Goal: Check status: Check status

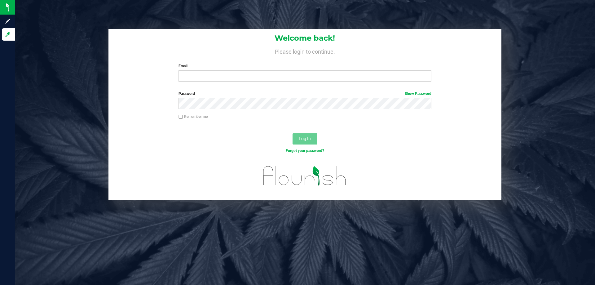
click at [259, 83] on div "Welcome back! Please login to continue. Email Required Please format your email…" at bounding box center [304, 57] width 393 height 57
click at [269, 86] on div "Welcome back! Please login to continue. Email Required Please format your email…" at bounding box center [304, 57] width 393 height 57
click at [269, 81] on input "Email" at bounding box center [304, 75] width 252 height 11
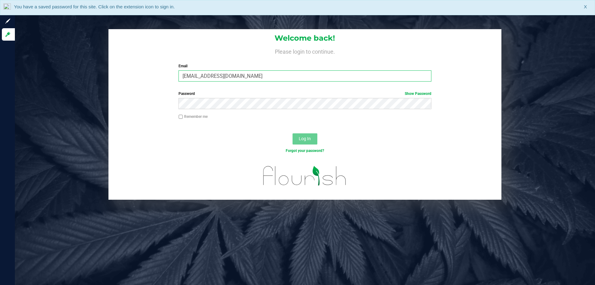
type input "[EMAIL_ADDRESS][DOMAIN_NAME]"
click at [292, 133] on button "Log In" at bounding box center [304, 138] width 25 height 11
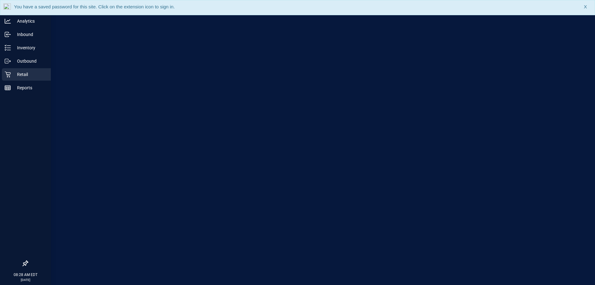
click at [4, 77] on div "Retail" at bounding box center [26, 74] width 49 height 12
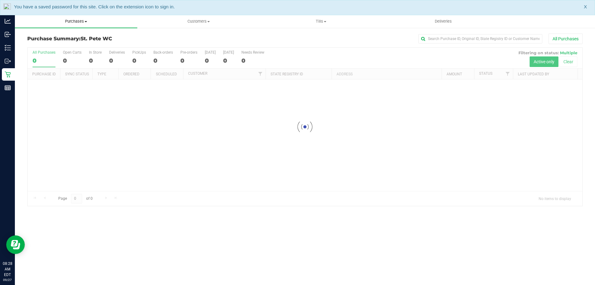
click at [69, 24] on uib-tab-heading "Purchases Summary of purchases Fulfillment All purchases" at bounding box center [76, 21] width 122 height 13
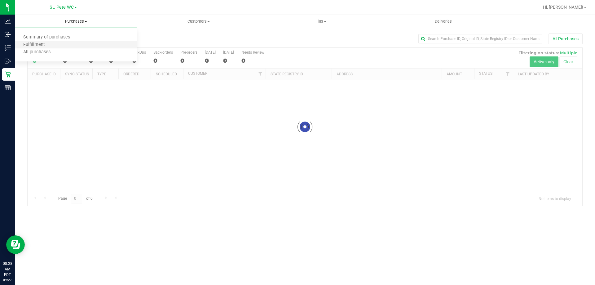
click at [58, 45] on li "Fulfillment" at bounding box center [76, 44] width 122 height 7
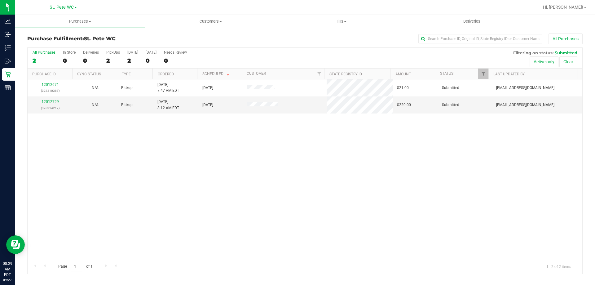
click at [176, 133] on div "12012671 (328310388) N/A Pickup [DATE] 7:47 AM EDT 9/27/2025 $21.00 Submitted […" at bounding box center [305, 168] width 555 height 179
drag, startPoint x: 341, startPoint y: 25, endPoint x: 340, endPoint y: 31, distance: 5.7
click at [342, 25] on uib-tab-heading "Tills Manage tills Reconcile e-payments" at bounding box center [341, 21] width 130 height 12
click at [336, 37] on li "Manage tills" at bounding box center [341, 37] width 130 height 7
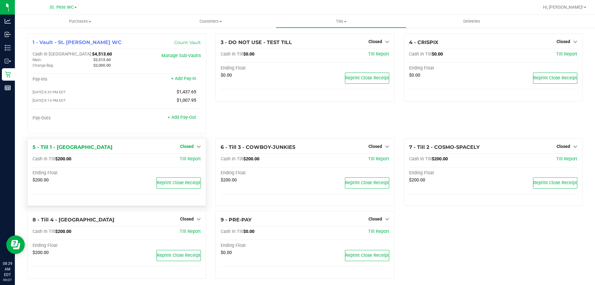
click at [190, 148] on span "Closed" at bounding box center [187, 146] width 14 height 5
click at [187, 160] on link "Open Till" at bounding box center [186, 158] width 16 height 5
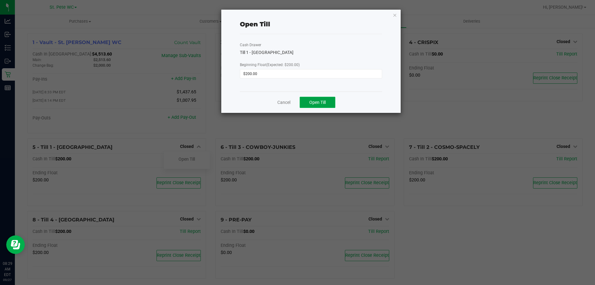
click at [303, 103] on button "Open Till" at bounding box center [318, 102] width 36 height 11
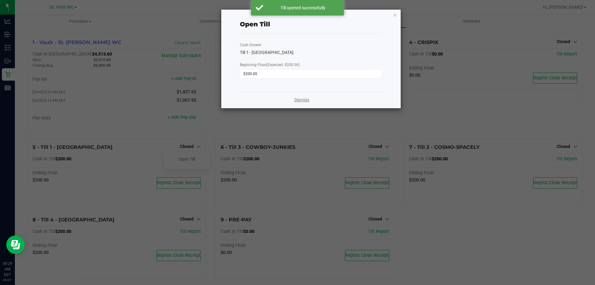
click at [297, 100] on link "Dismiss" at bounding box center [301, 100] width 15 height 7
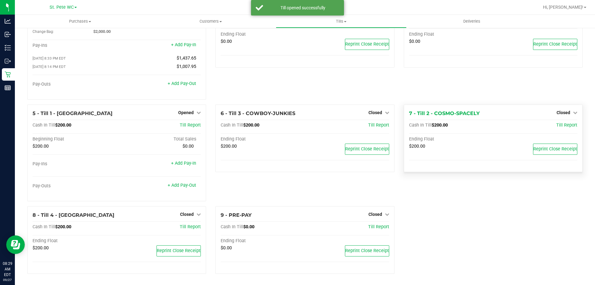
scroll to position [35, 0]
click at [566, 113] on link "Closed" at bounding box center [566, 112] width 21 height 5
click at [555, 125] on link "Open Till" at bounding box center [563, 125] width 16 height 5
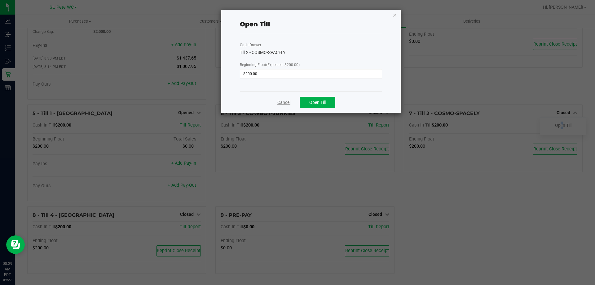
click at [284, 99] on link "Cancel" at bounding box center [283, 102] width 13 height 7
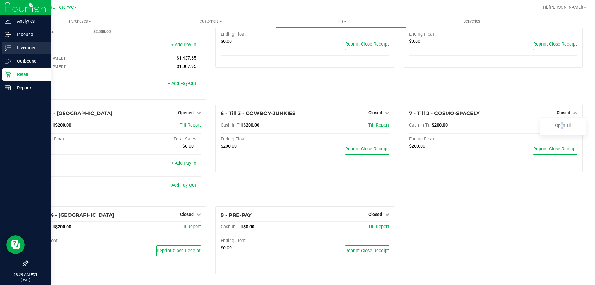
click at [20, 47] on p "Inventory" at bounding box center [29, 47] width 37 height 7
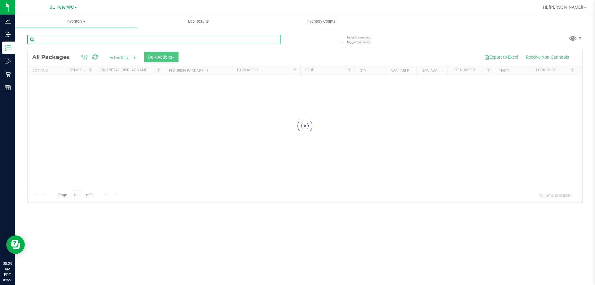
click at [54, 42] on input "text" at bounding box center [153, 39] width 253 height 9
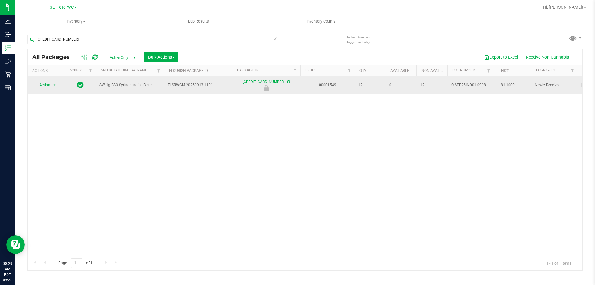
click at [147, 86] on span "SW 1g FSO Syringe Indica Blend" at bounding box center [129, 85] width 61 height 6
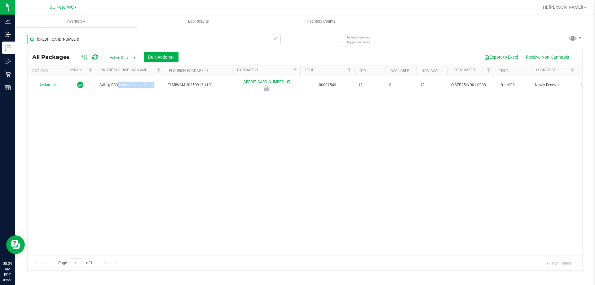
copy tr "SW 1g FSO Syringe Indica Blend"
click at [171, 31] on div "[CREDIT_CARD_NUMBER]" at bounding box center [166, 39] width 278 height 20
click at [171, 37] on input "[CREDIT_CARD_NUMBER]" at bounding box center [153, 39] width 253 height 9
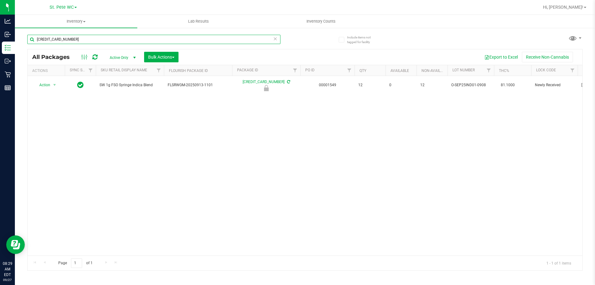
paste input "SW 1g FSO Syringe Indica Blend"
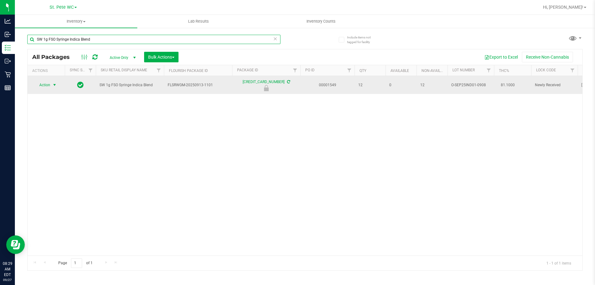
type input "SW 1g FSO Syringe Indica Blend"
click at [49, 88] on span "Action" at bounding box center [42, 85] width 17 height 9
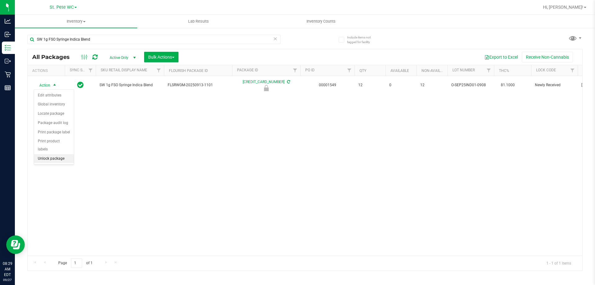
click at [62, 154] on li "Unlock package" at bounding box center [54, 158] width 40 height 9
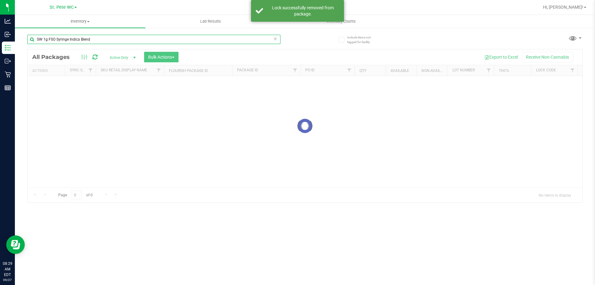
click at [92, 42] on input "SW 1g FSO Syringe Indica Blend" at bounding box center [153, 39] width 253 height 9
click at [90, 40] on input "SW 1g FSO Syringe Indica Blend" at bounding box center [153, 39] width 253 height 9
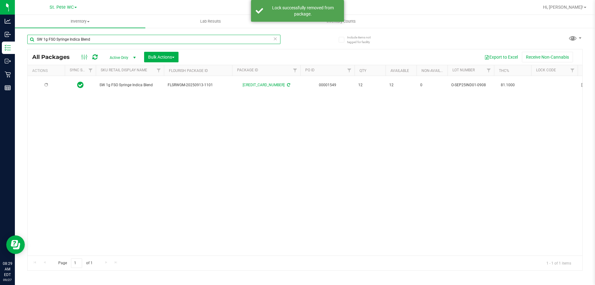
click at [90, 39] on input "SW 1g FSO Syringe Indica Blend" at bounding box center [153, 39] width 253 height 9
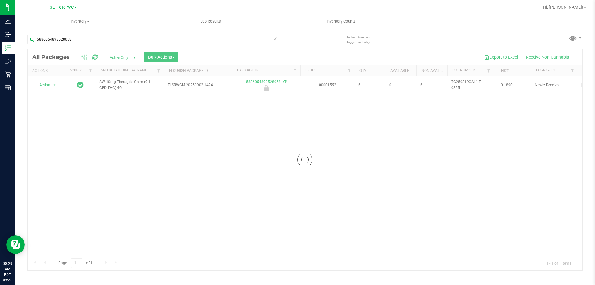
click at [114, 86] on div at bounding box center [305, 159] width 555 height 221
click at [114, 85] on div at bounding box center [305, 159] width 555 height 221
click at [114, 85] on span "SW 10mg Theragels Calm (9:1 CBD:THC) 40ct" at bounding box center [129, 85] width 61 height 12
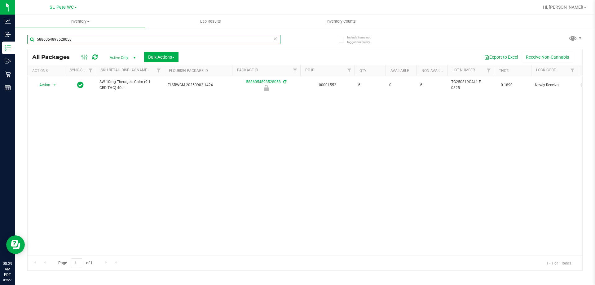
click at [115, 42] on input "5886054893528058" at bounding box center [153, 39] width 253 height 9
click at [115, 41] on input "5886054893528058" at bounding box center [153, 39] width 253 height 9
paste input "SW 10mg Theragels Calm (9:1 CBD:THC) 40ct"
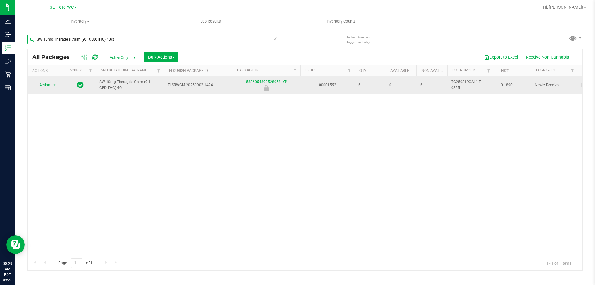
type input "SW 10mg Theragels Calm (9:1 CBD:THC) 40ct"
click at [49, 89] on span "Action" at bounding box center [42, 85] width 17 height 9
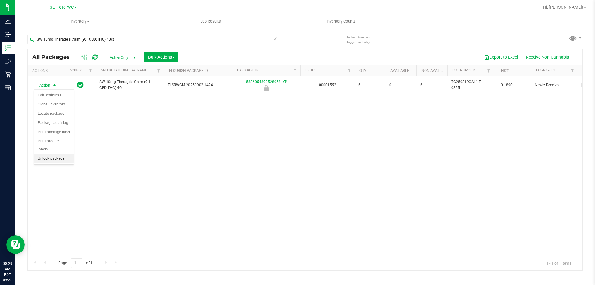
click at [50, 154] on li "Unlock package" at bounding box center [54, 158] width 40 height 9
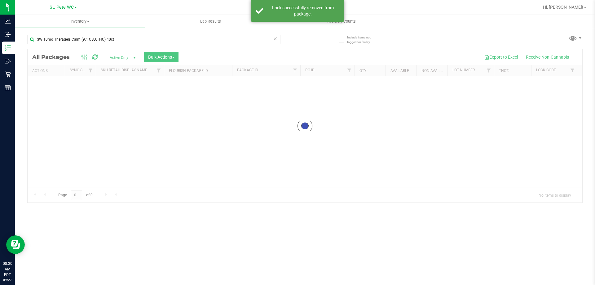
click at [84, 150] on div at bounding box center [305, 125] width 555 height 153
click at [102, 139] on div at bounding box center [305, 159] width 555 height 221
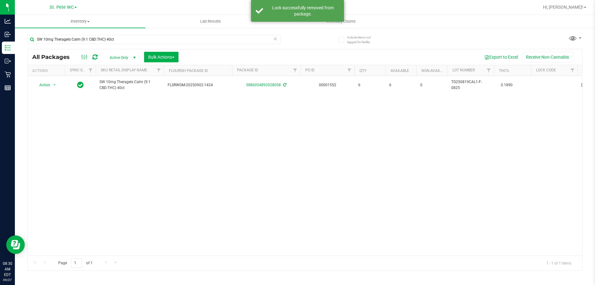
click at [109, 113] on div "Action Action Adjust qty Create package Edit attributes Global inventory Locate…" at bounding box center [305, 165] width 555 height 179
click at [132, 160] on div "Action Action Adjust qty Create package Edit attributes Global inventory Locate…" at bounding box center [305, 165] width 555 height 179
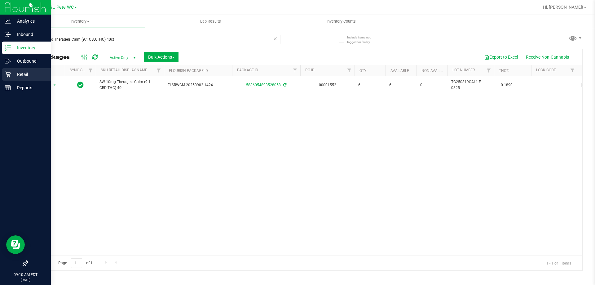
click at [3, 71] on div "Retail" at bounding box center [26, 74] width 49 height 12
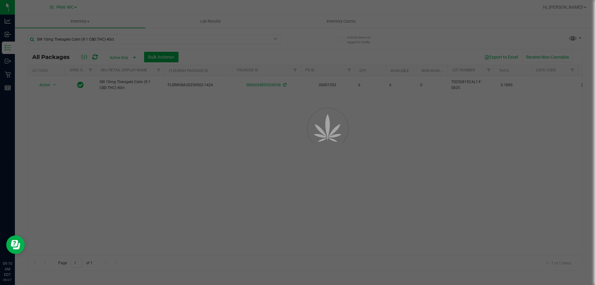
click at [92, 20] on div at bounding box center [297, 142] width 595 height 285
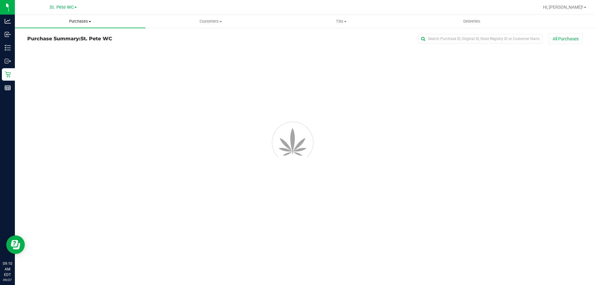
click at [88, 21] on span "Purchases" at bounding box center [80, 22] width 130 height 6
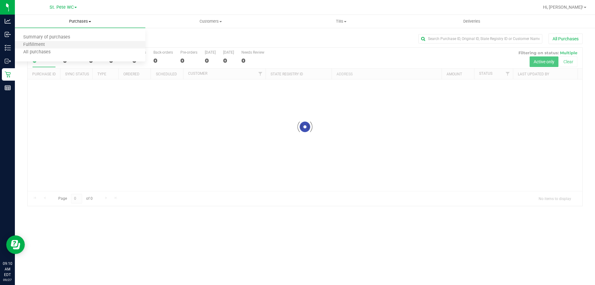
click at [74, 48] on li "Fulfillment" at bounding box center [80, 44] width 130 height 7
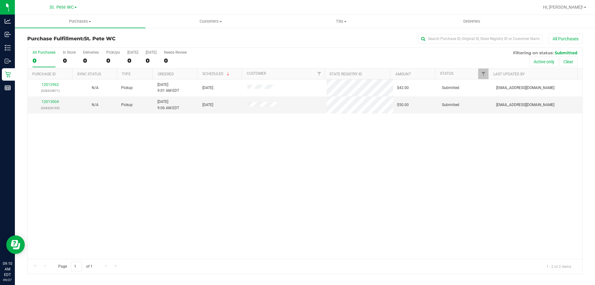
click at [186, 140] on div "12012962 (328324871) N/A Pickup [DATE] 9:01 AM EDT 9/27/2025 $42.00 Submitted […" at bounding box center [305, 168] width 555 height 179
click at [175, 119] on div "12012962 (328324871) N/A Pickup [DATE] 9:01 AM EDT 9/27/2025 $42.00 Submitted […" at bounding box center [305, 168] width 555 height 179
click at [50, 101] on link "12013004" at bounding box center [50, 101] width 17 height 4
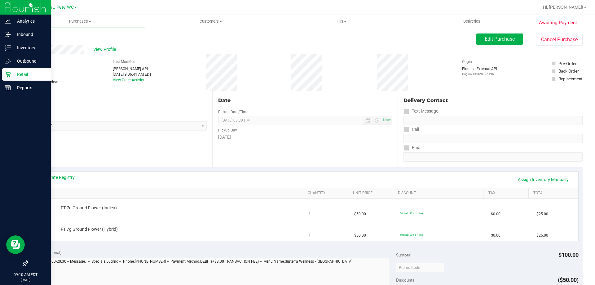
click at [0, 79] on link "Retail" at bounding box center [25, 74] width 51 height 13
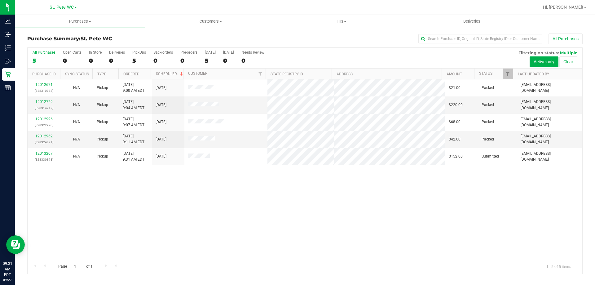
drag, startPoint x: 87, startPoint y: 184, endPoint x: 49, endPoint y: 159, distance: 45.8
click at [87, 184] on div "12012671 (328310388) N/A Pickup [DATE] 9:00 AM EDT 9/27/2025 $21.00 Packed [EMA…" at bounding box center [305, 168] width 555 height 179
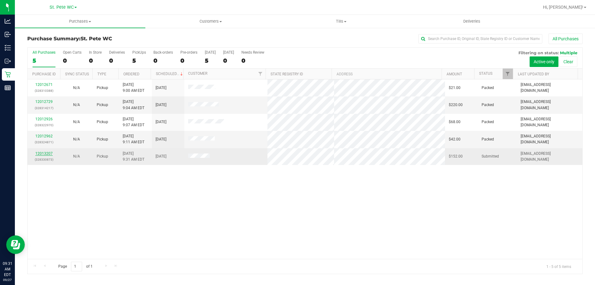
click at [43, 154] on link "12013207" at bounding box center [43, 153] width 17 height 4
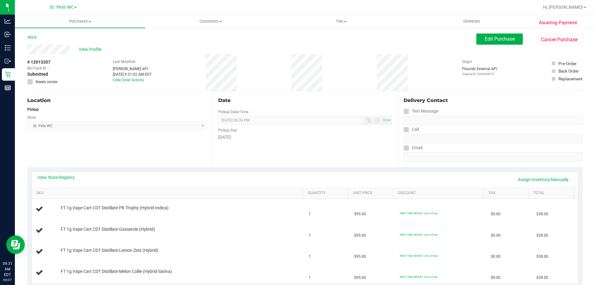
scroll to position [31, 0]
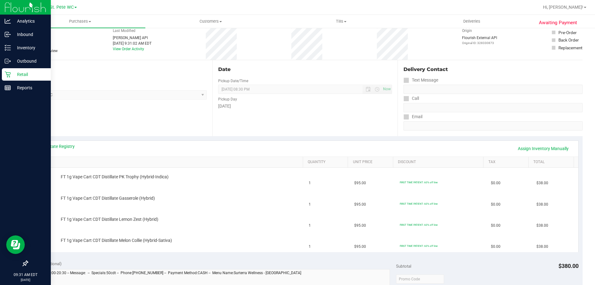
click at [15, 78] on div "Awaiting Payment Back Edit Purchase Cancel Purchase View Profile # 12013207 Bio…" at bounding box center [305, 260] width 580 height 528
click at [13, 77] on p "Retail" at bounding box center [29, 74] width 37 height 7
